Goal: Information Seeking & Learning: Learn about a topic

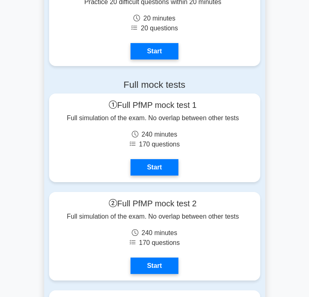
scroll to position [1357, 0]
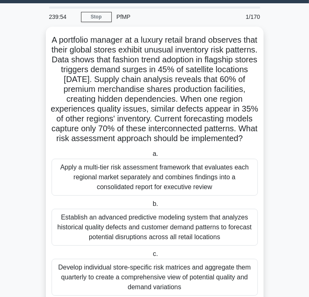
scroll to position [2, 0]
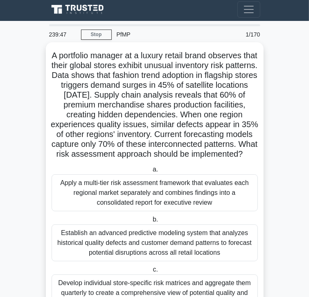
click at [199, 224] on div "Establish an advanced predictive modeling system that analyzes historical quali…" at bounding box center [155, 242] width 206 height 37
click at [151, 217] on input "b. Establish an advanced predictive modeling system that analyzes historical qu…" at bounding box center [151, 219] width 0 height 5
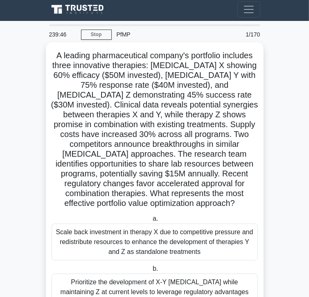
scroll to position [0, 0]
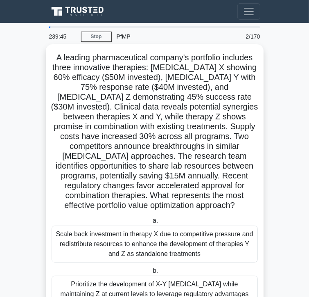
click at [186, 225] on div "Scale back investment in therapy X due to competitive pressure and redistribute…" at bounding box center [155, 243] width 206 height 37
click at [151, 218] on input "a. Scale back investment in therapy X due to competitive pressure and redistrib…" at bounding box center [151, 220] width 0 height 5
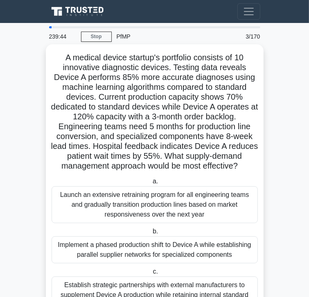
click at [190, 191] on div "Launch an extensive retraining program for all engineering teams and gradually …" at bounding box center [155, 204] width 206 height 37
click at [151, 184] on input "a. Launch an extensive retraining program for all engineering teams and gradual…" at bounding box center [151, 181] width 0 height 5
